Goal: Information Seeking & Learning: Find specific fact

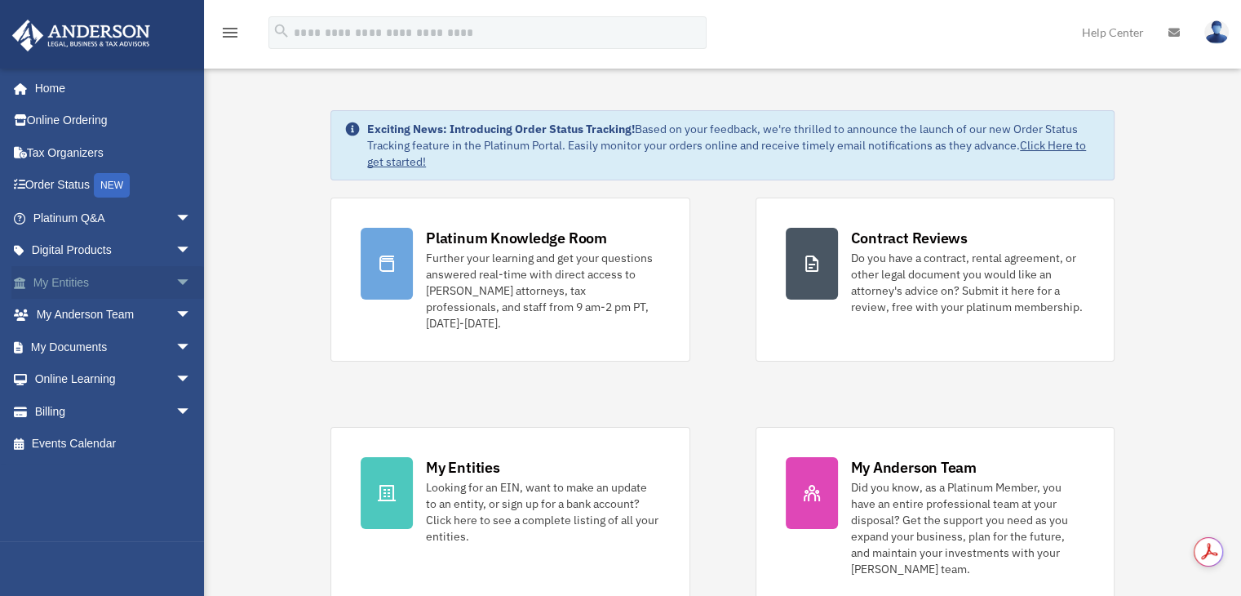
click at [95, 275] on link "My Entities arrow_drop_down" at bounding box center [113, 282] width 205 height 33
click at [175, 286] on span "arrow_drop_down" at bounding box center [191, 282] width 33 height 33
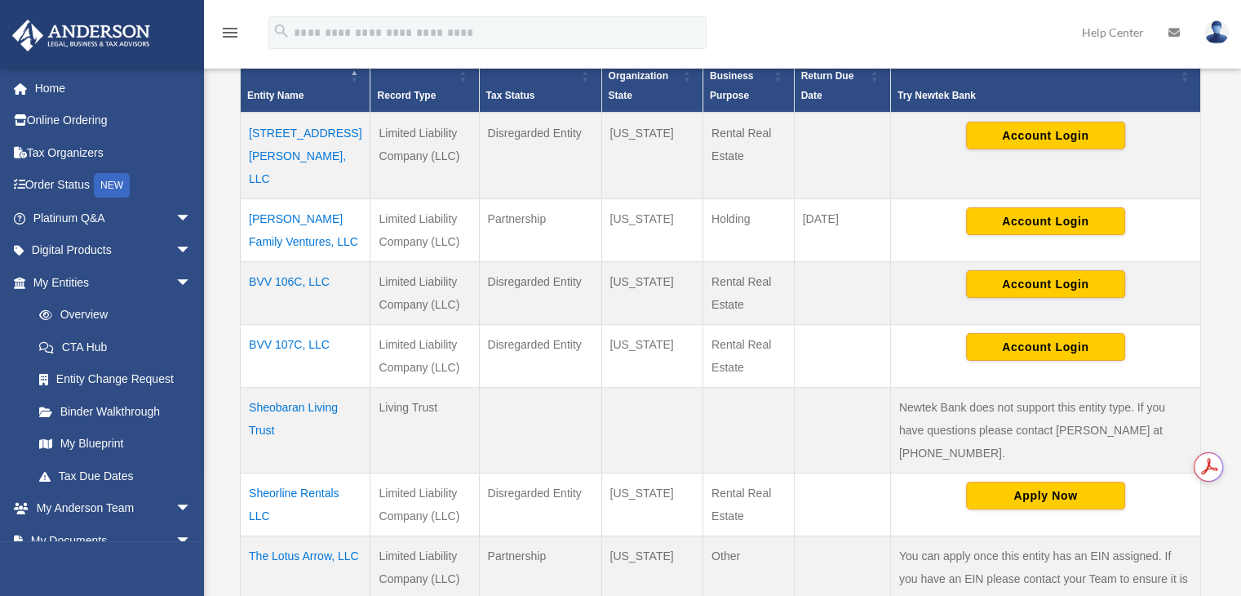
scroll to position [408, 0]
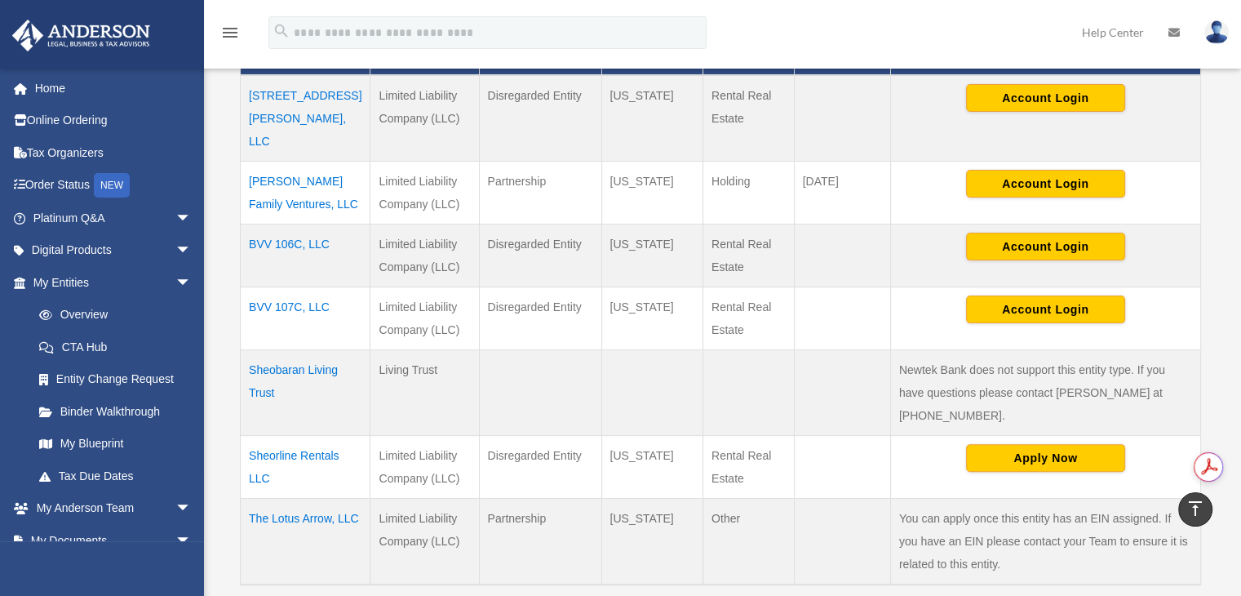
click at [290, 498] on td "The Lotus Arrow, LLC" at bounding box center [306, 541] width 130 height 86
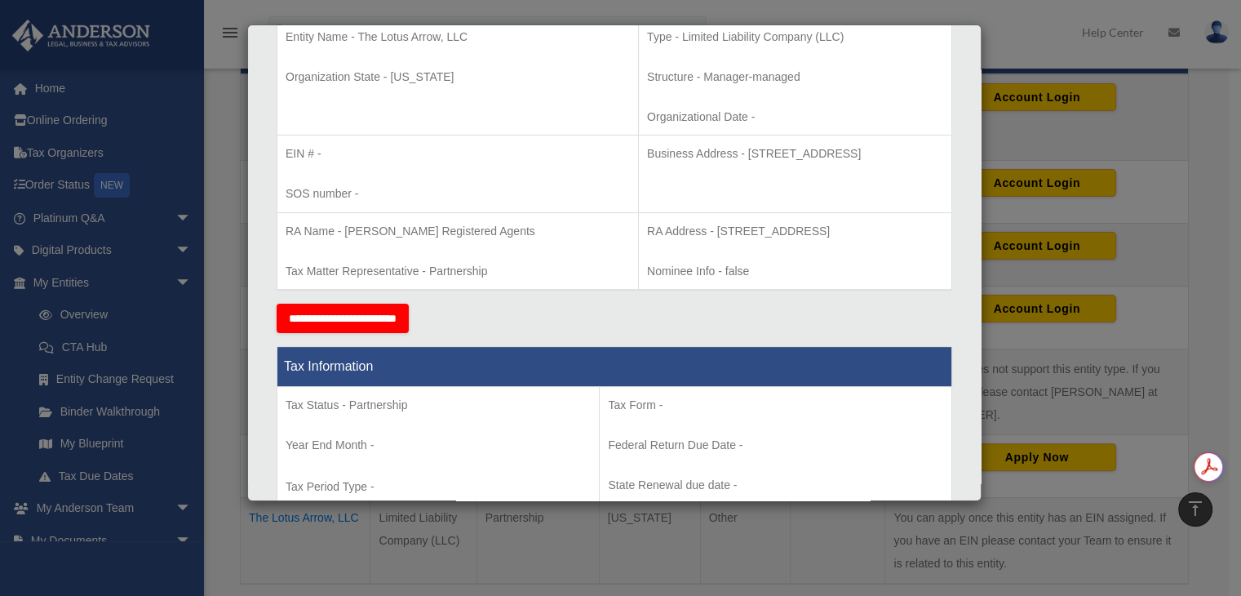
scroll to position [326, 0]
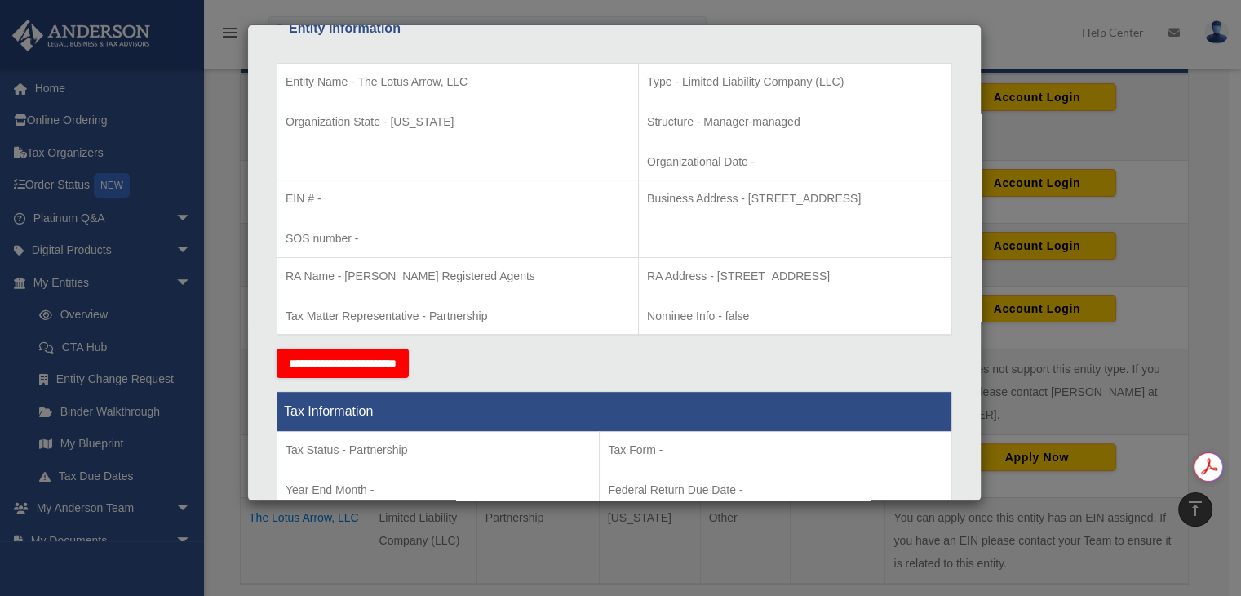
drag, startPoint x: 858, startPoint y: 194, endPoint x: 621, endPoint y: 206, distance: 237.7
click at [647, 206] on p "Business Address - [STREET_ADDRESS]" at bounding box center [795, 198] width 296 height 20
click at [239, 269] on div "Details × Articles Sent Organizational Date" at bounding box center [620, 298] width 1241 height 596
